Goal: Information Seeking & Learning: Learn about a topic

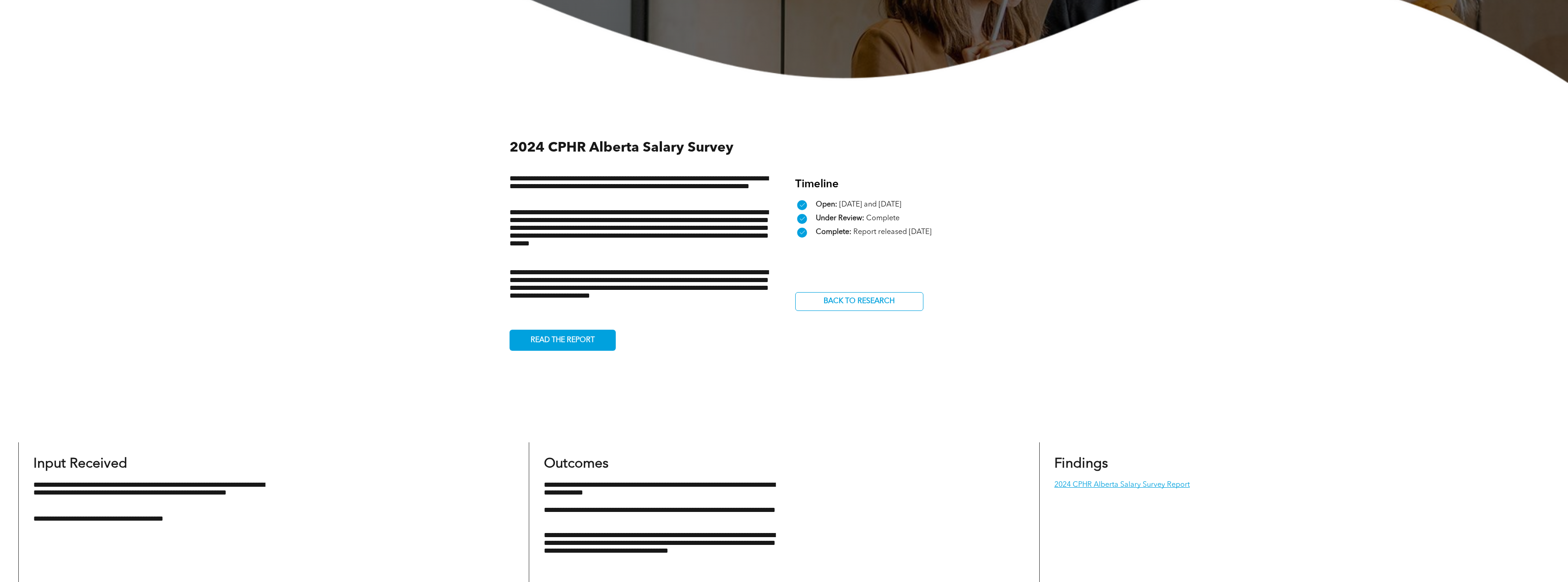
scroll to position [320, 0]
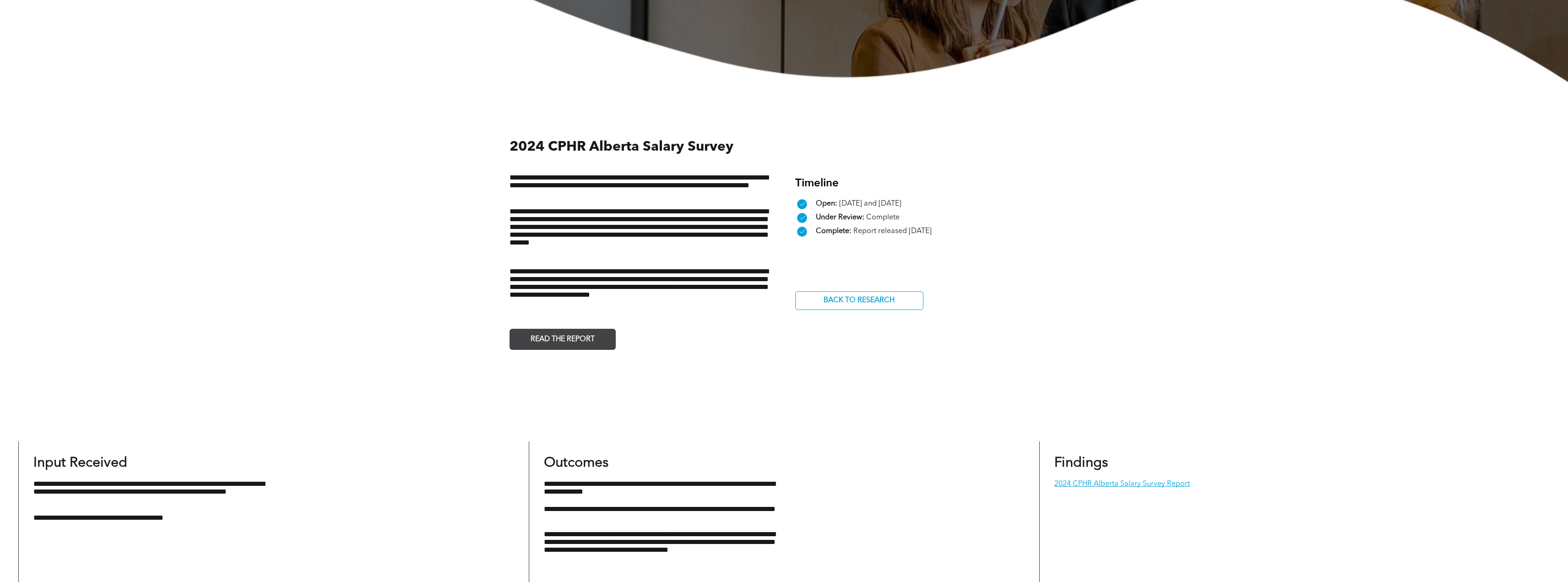
click at [540, 337] on span "READ THE REPORT" at bounding box center [562, 339] width 71 height 18
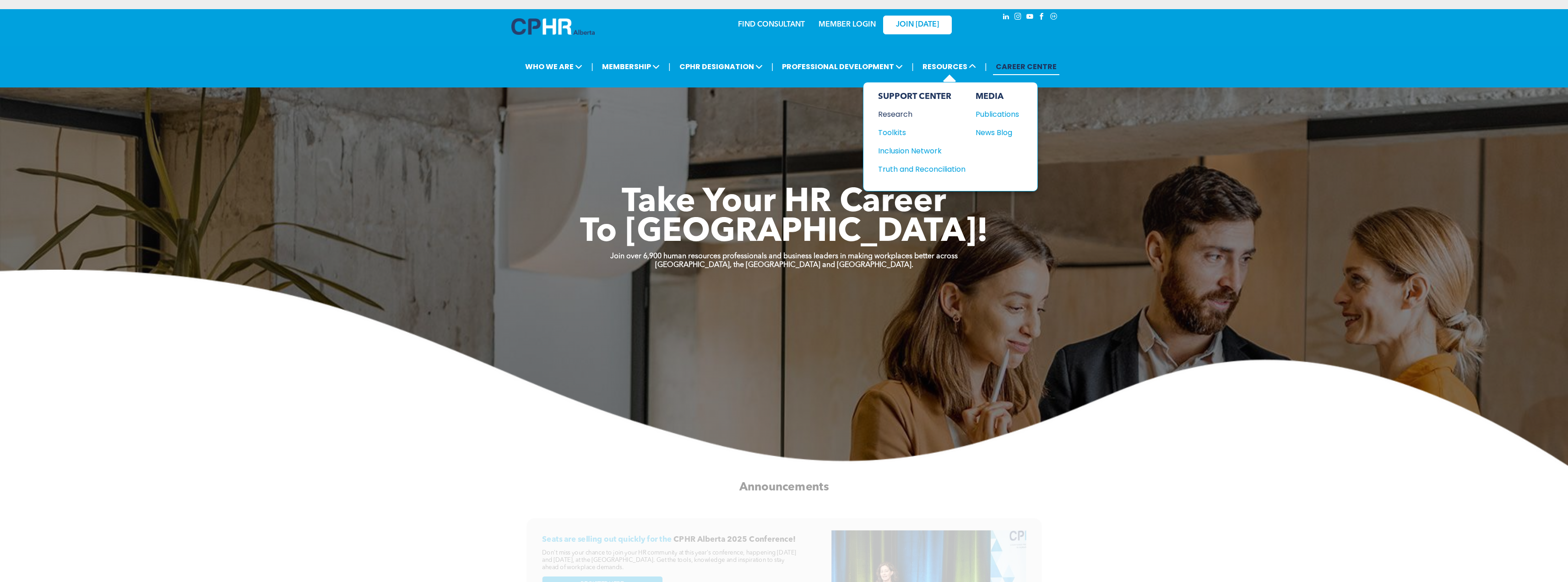
click at [903, 111] on div "Research" at bounding box center [917, 114] width 79 height 12
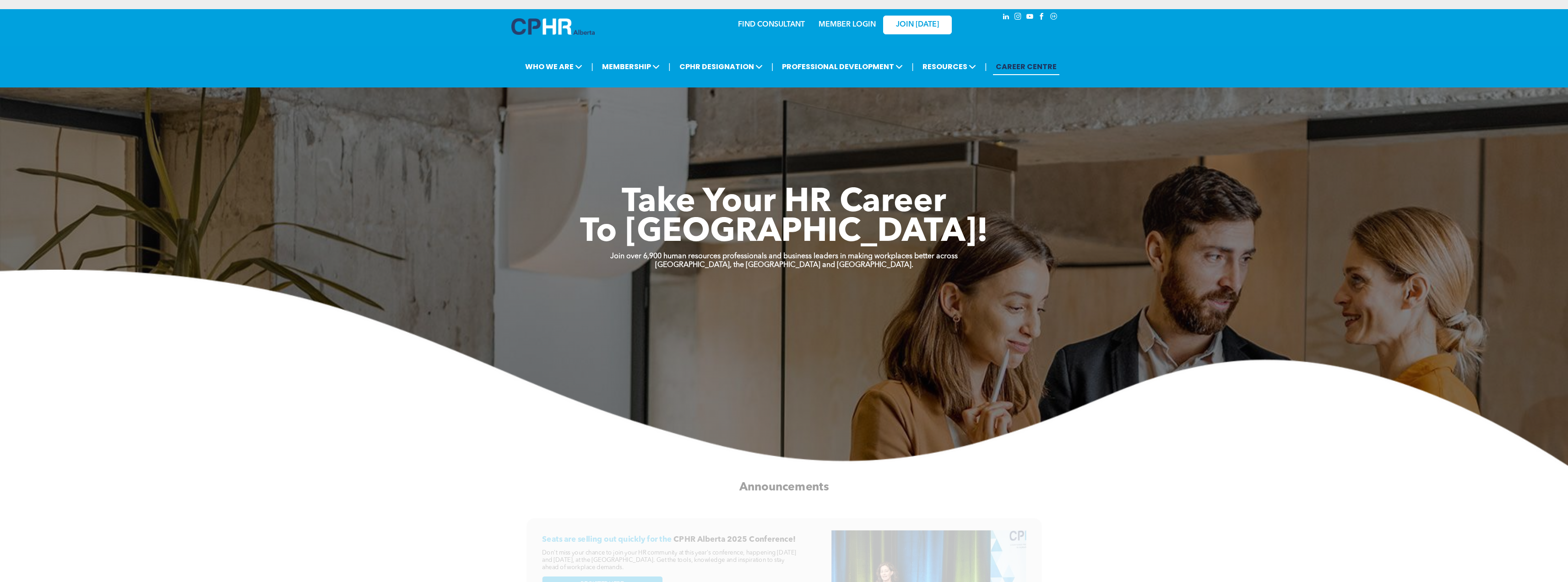
click at [1000, 68] on link "CAREER CENTRE" at bounding box center [1026, 67] width 66 height 17
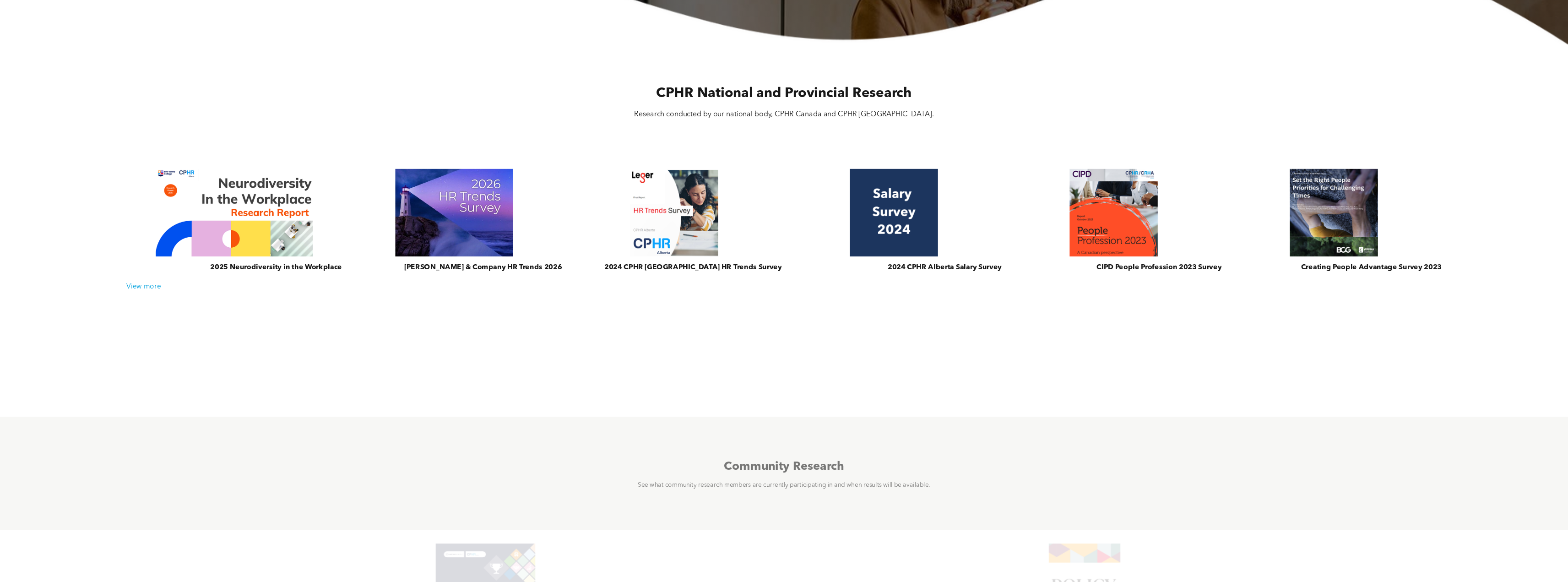
scroll to position [366, 0]
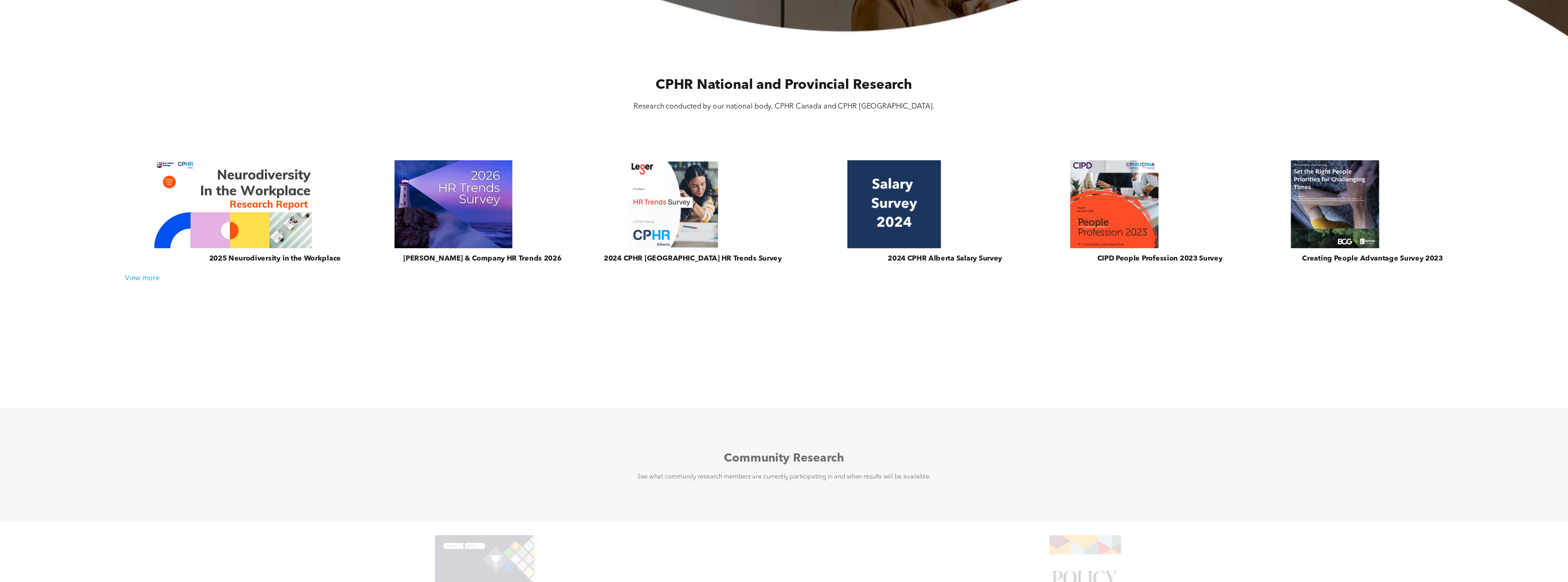
click at [891, 205] on link at bounding box center [894, 204] width 229 height 93
click at [149, 280] on div "View more" at bounding box center [785, 279] width 1327 height 9
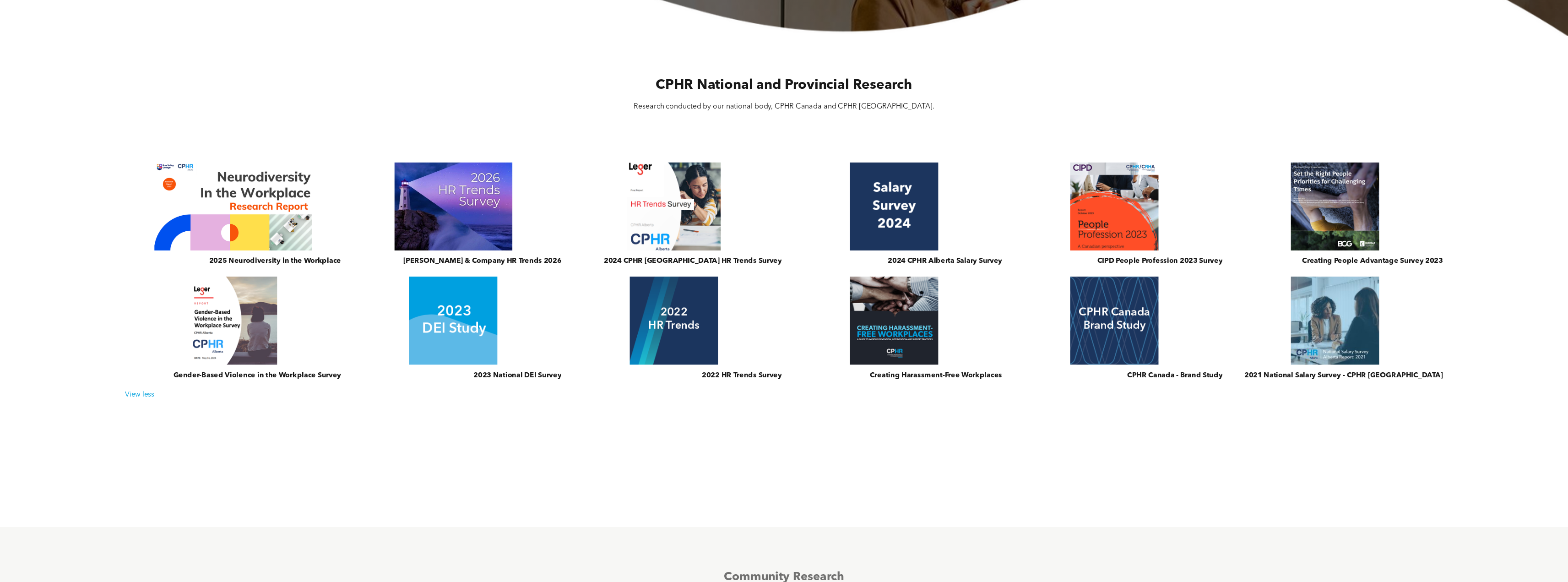
click at [646, 226] on link at bounding box center [674, 206] width 229 height 93
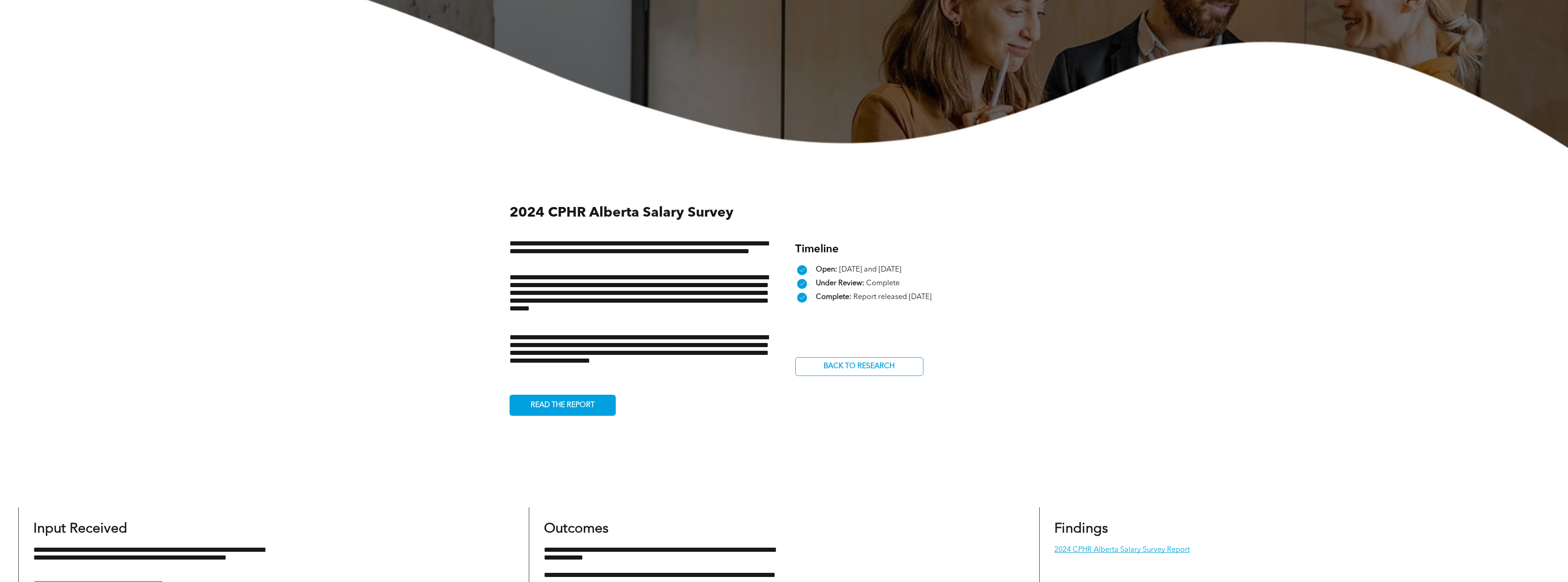
scroll to position [275, 0]
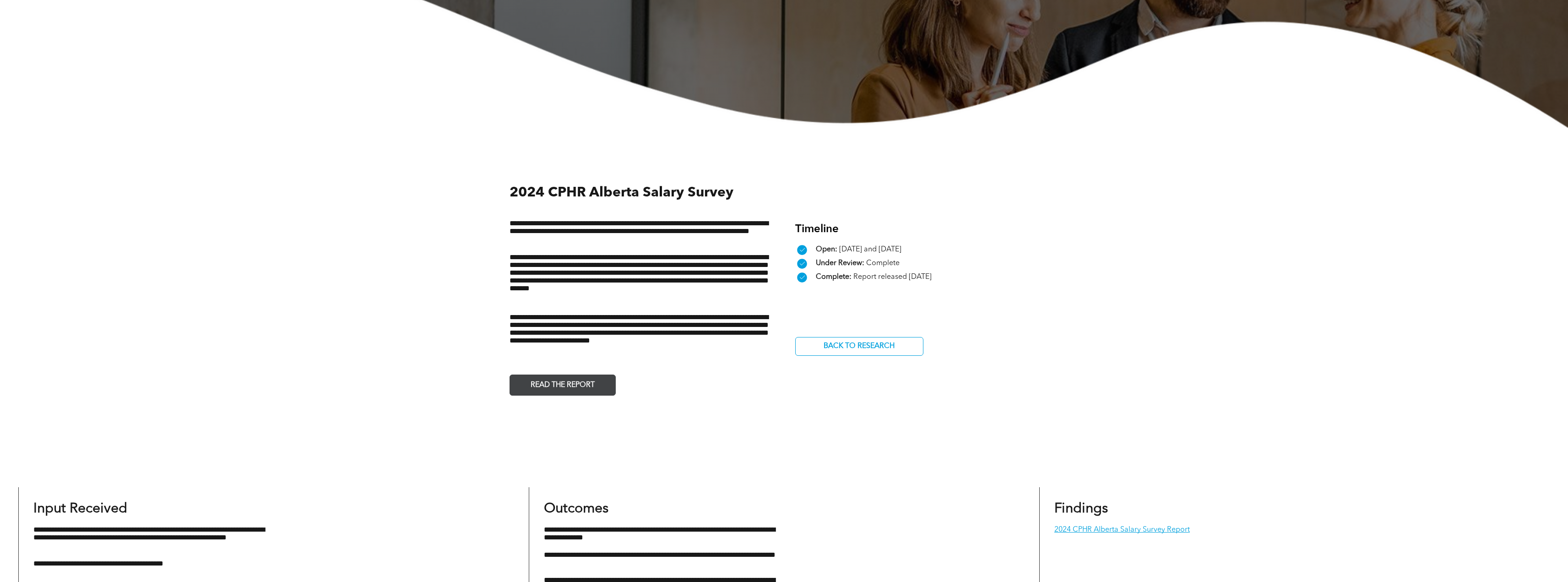
click at [591, 380] on span "READ THE REPORT" at bounding box center [562, 385] width 71 height 18
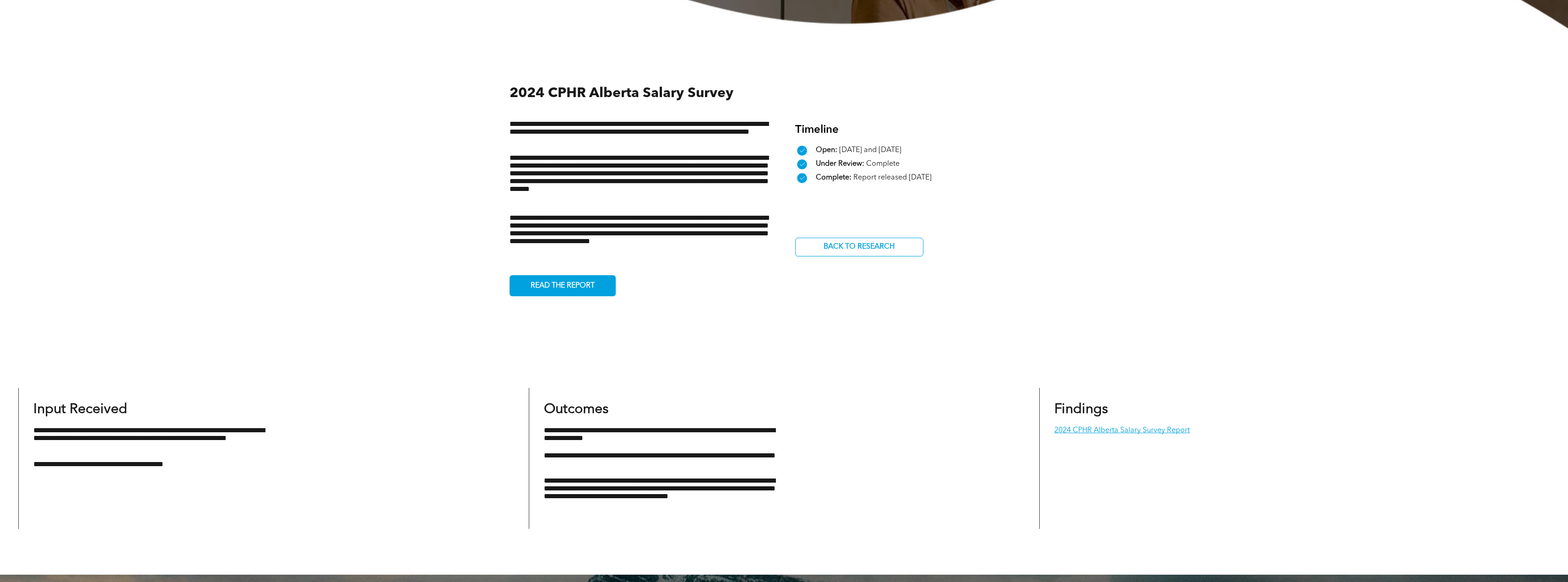
scroll to position [366, 0]
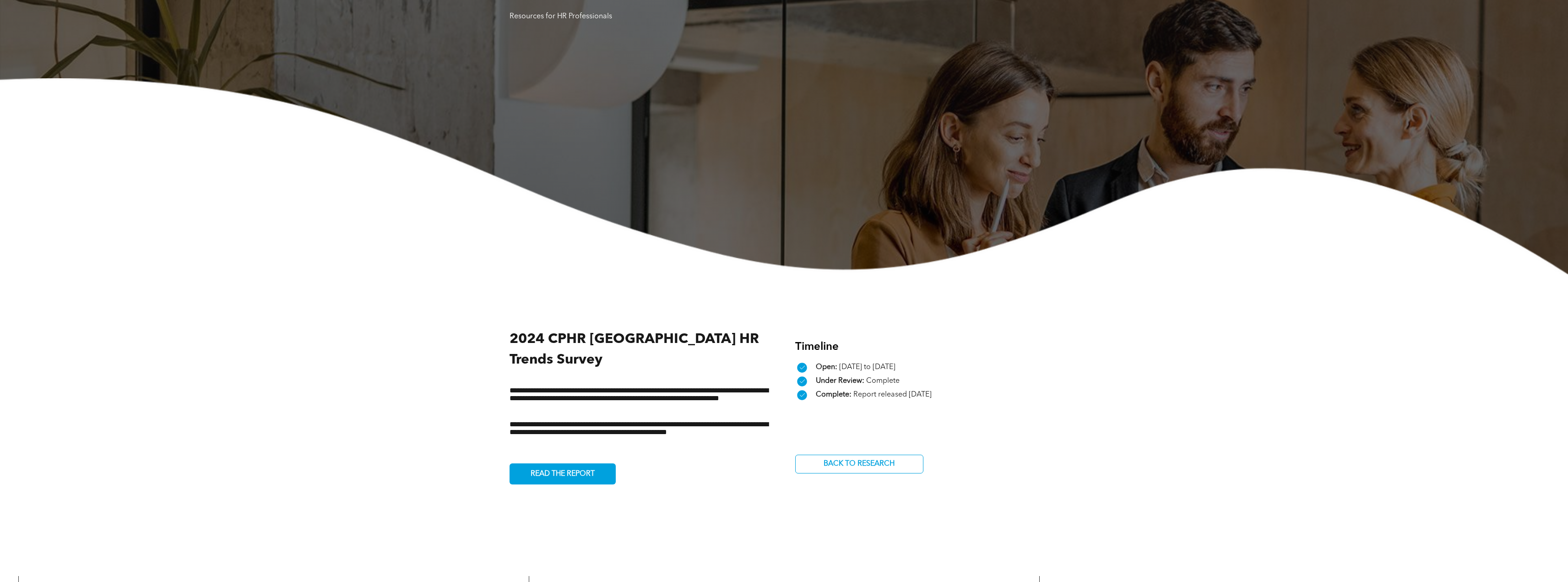
scroll to position [138, 0]
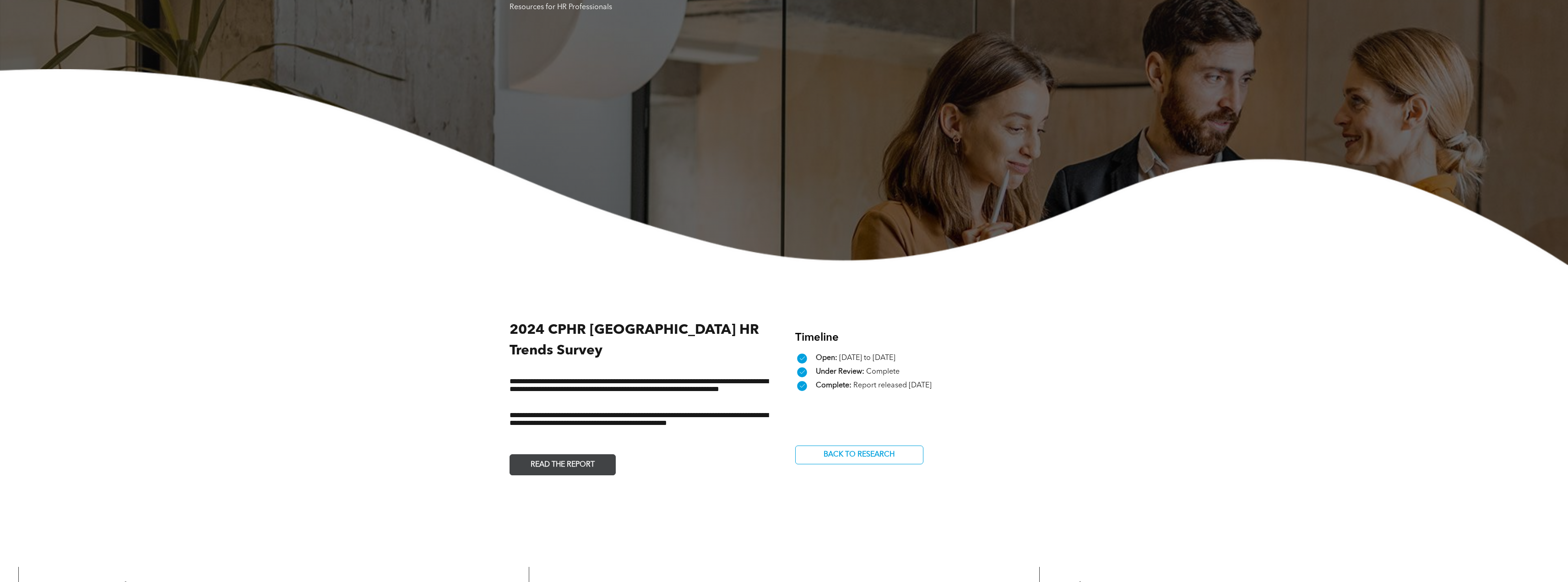
click at [560, 456] on span "READ THE REPORT" at bounding box center [562, 465] width 71 height 18
